Goal: Transaction & Acquisition: Subscribe to service/newsletter

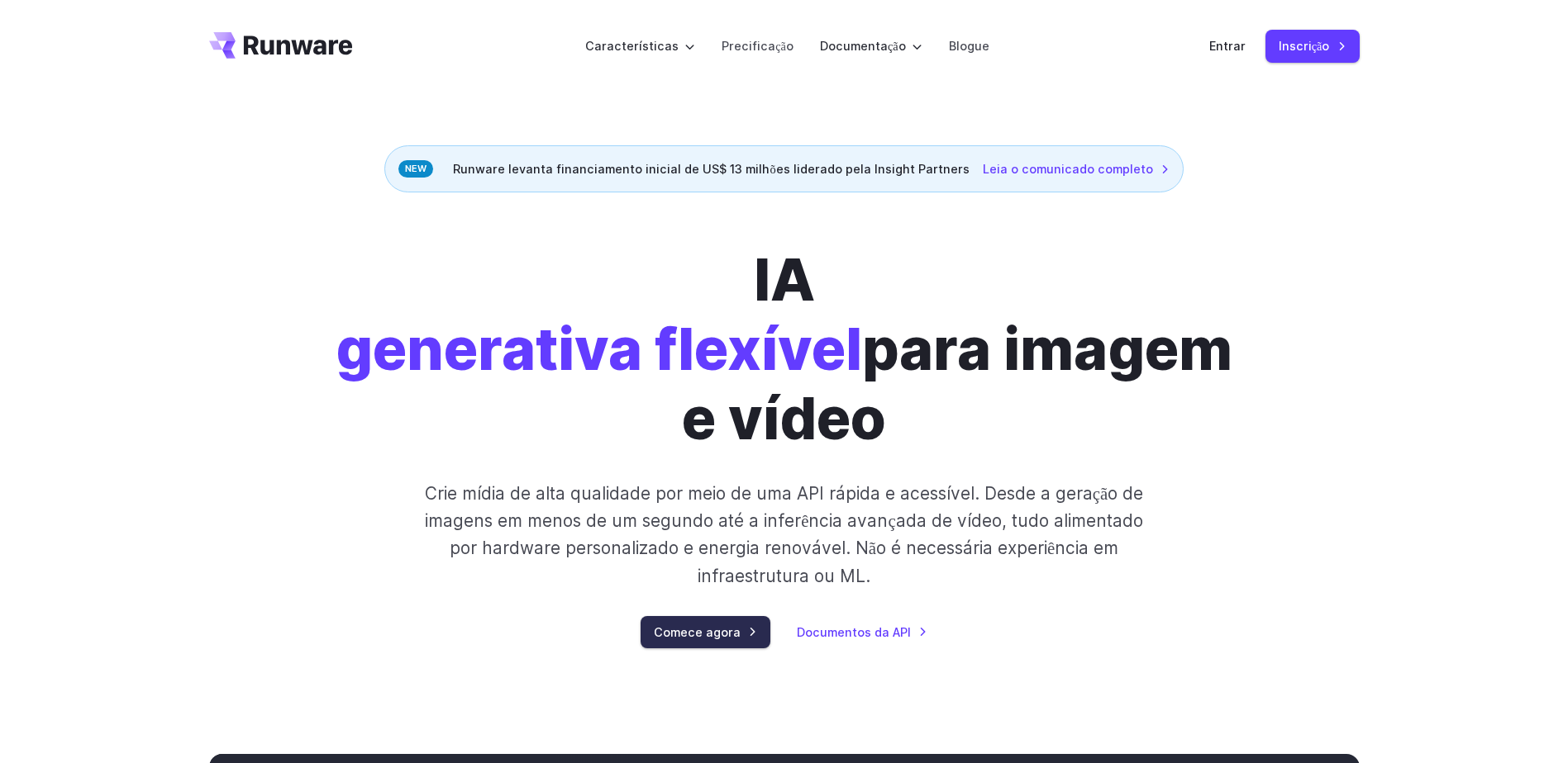
click at [697, 640] on link "Comece agora" at bounding box center [705, 632] width 130 height 32
